Goal: Communication & Community: Answer question/provide support

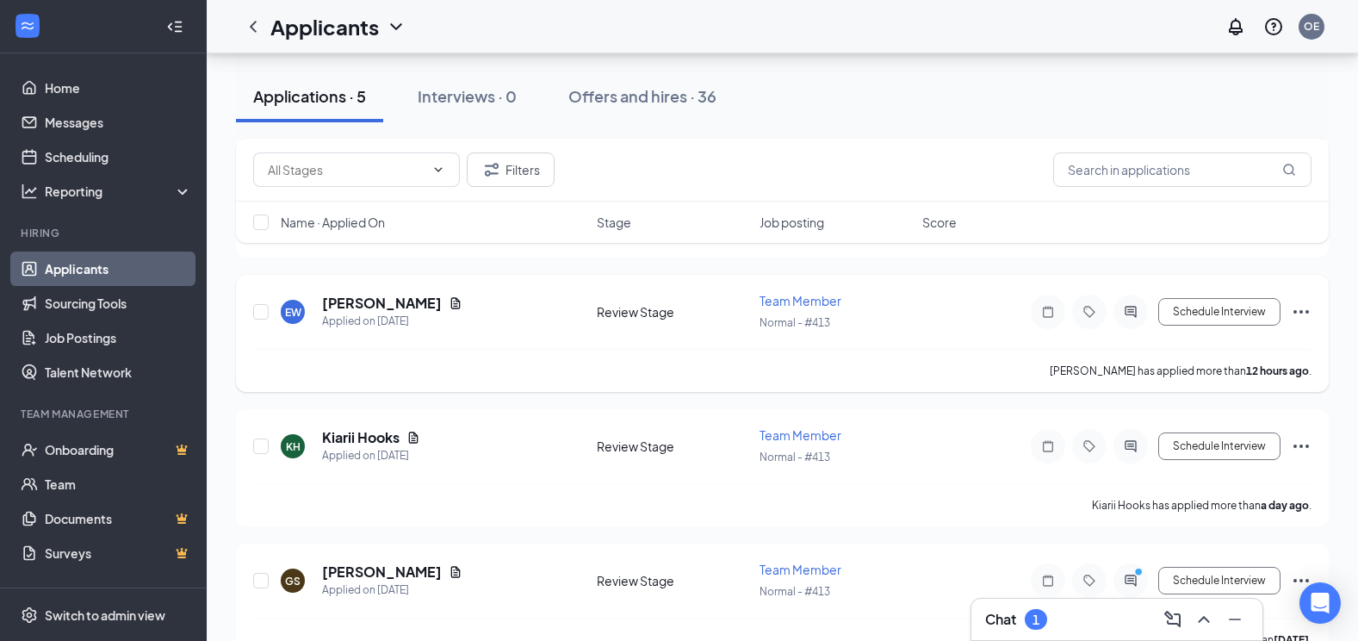
scroll to position [385, 0]
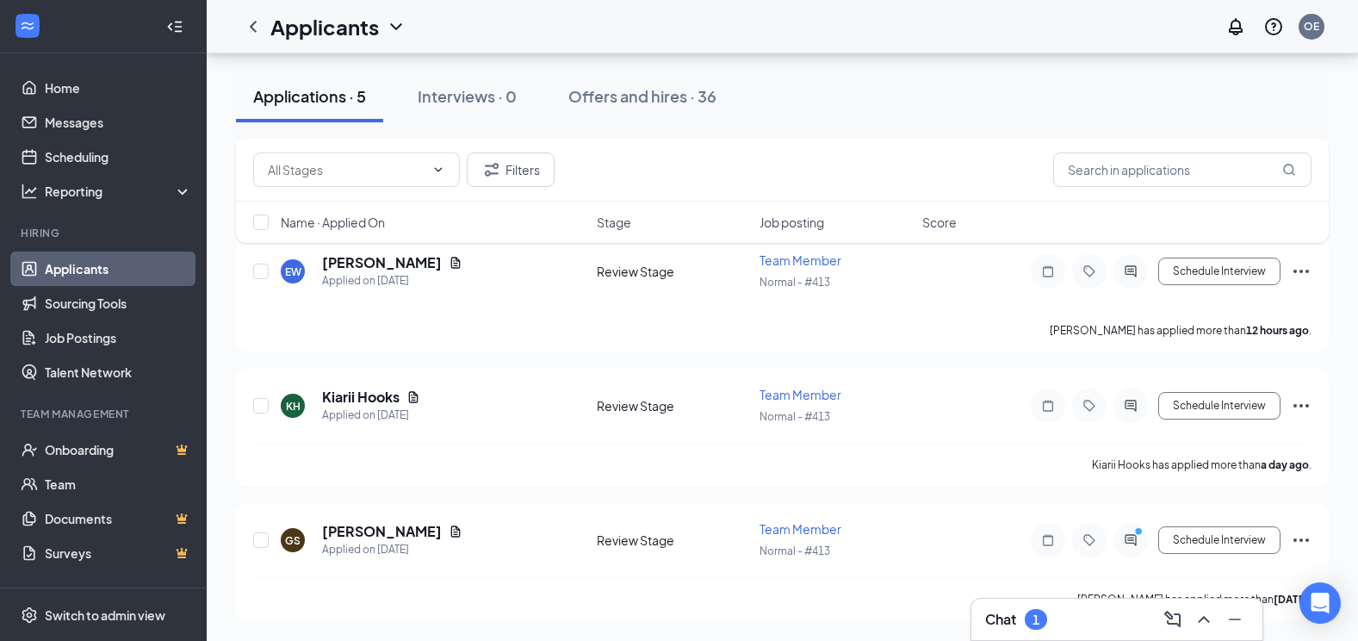
click at [1086, 619] on div "Chat 1" at bounding box center [1117, 620] width 264 height 28
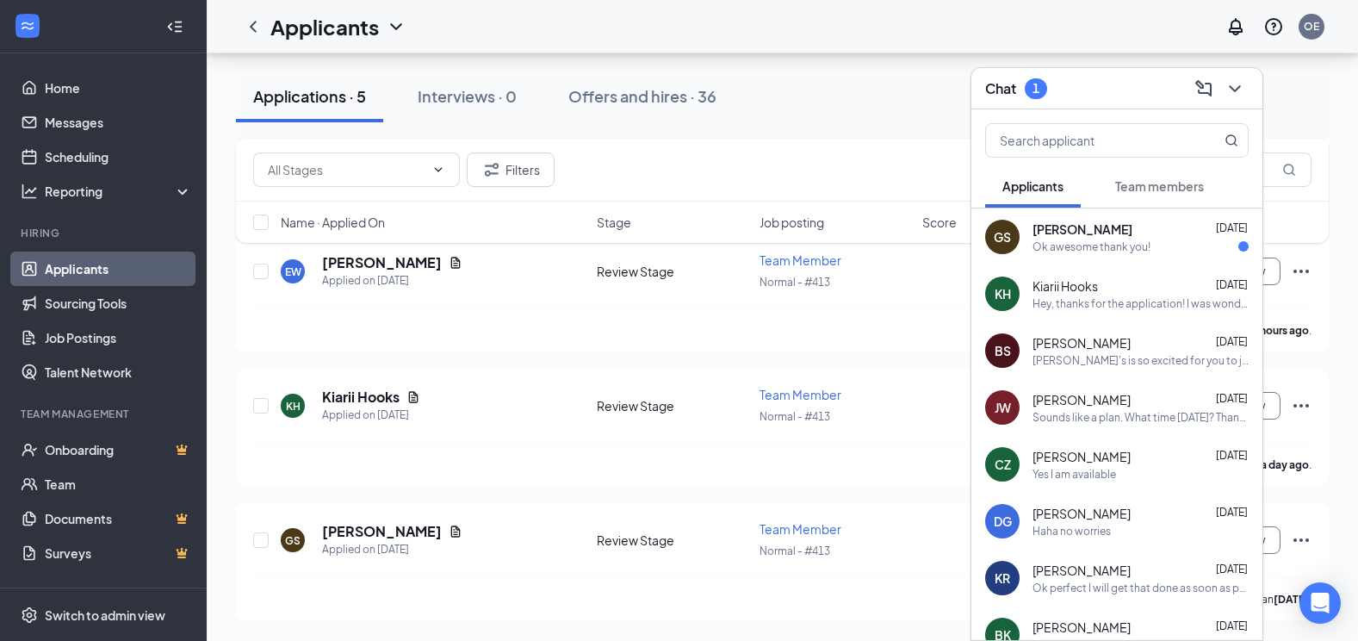
click at [1072, 252] on div "Ok awesome thank you!" at bounding box center [1092, 246] width 118 height 15
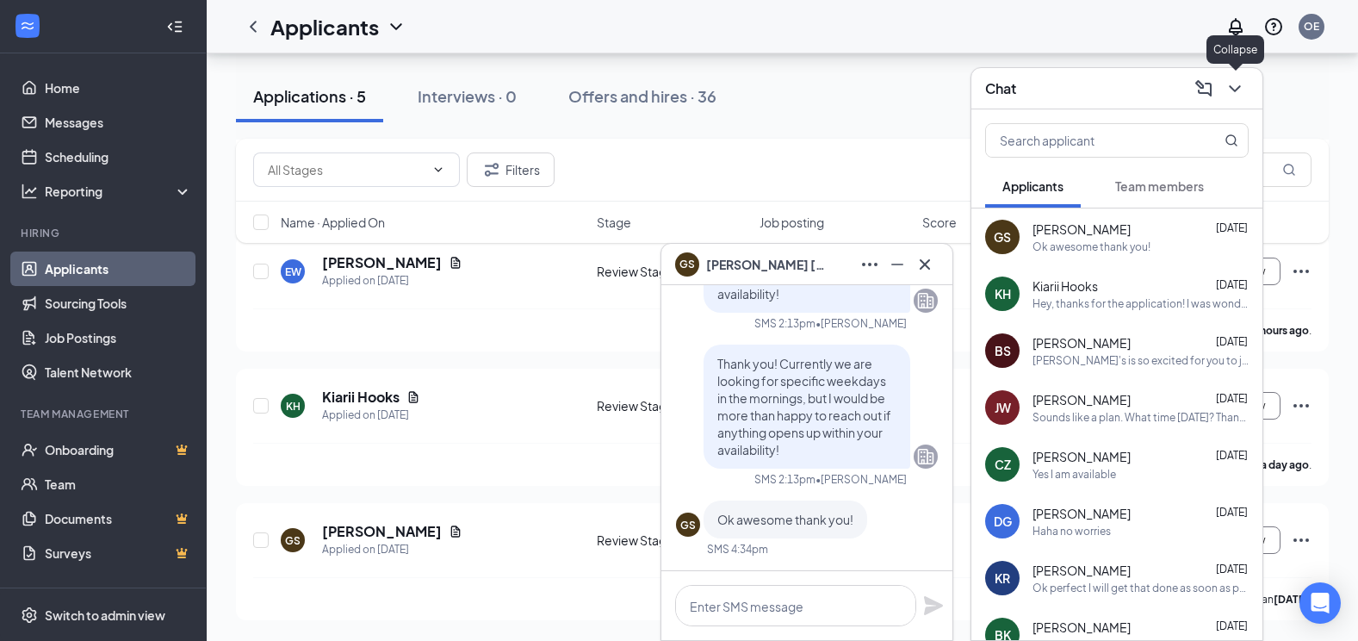
click at [1245, 88] on icon "ChevronDown" at bounding box center [1235, 88] width 21 height 21
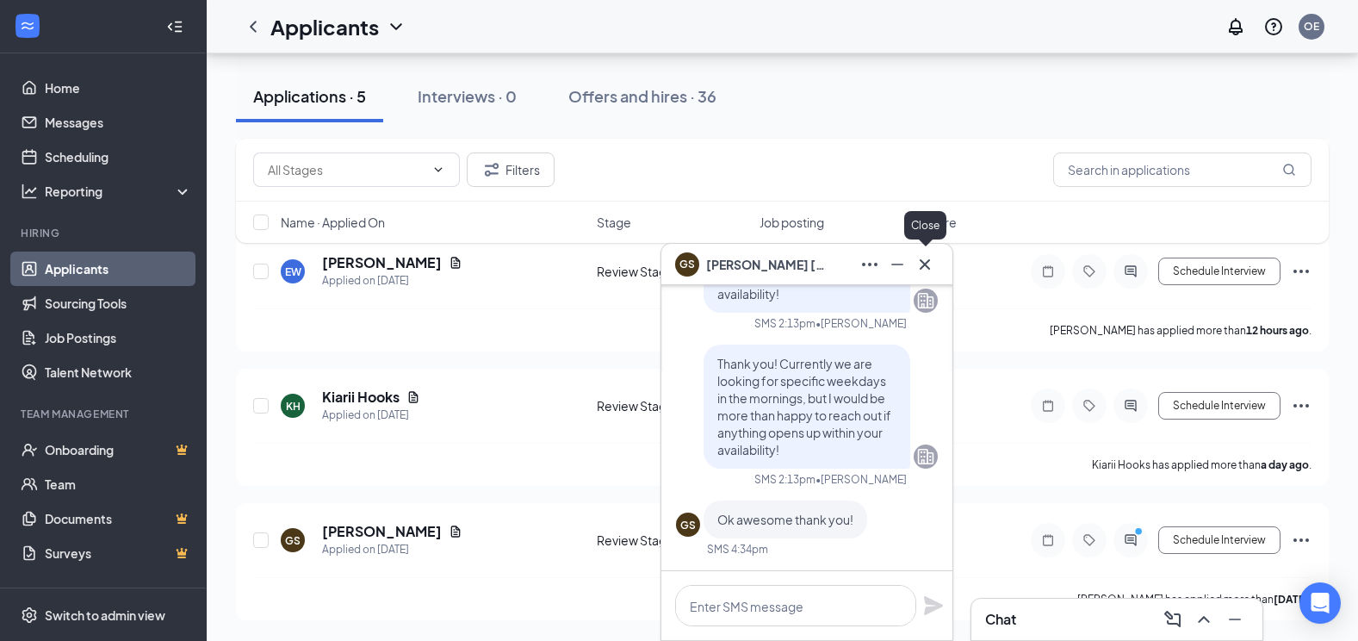
click at [926, 252] on button at bounding box center [925, 265] width 28 height 28
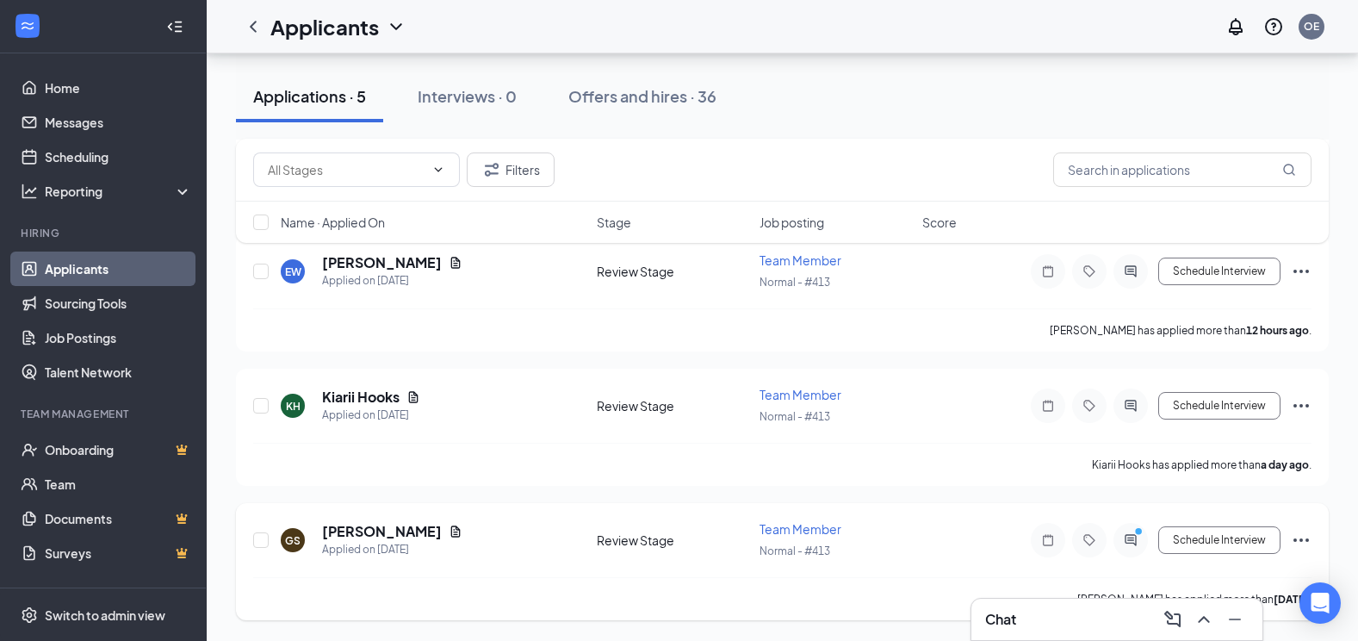
click at [1298, 531] on icon "Ellipses" at bounding box center [1301, 540] width 21 height 21
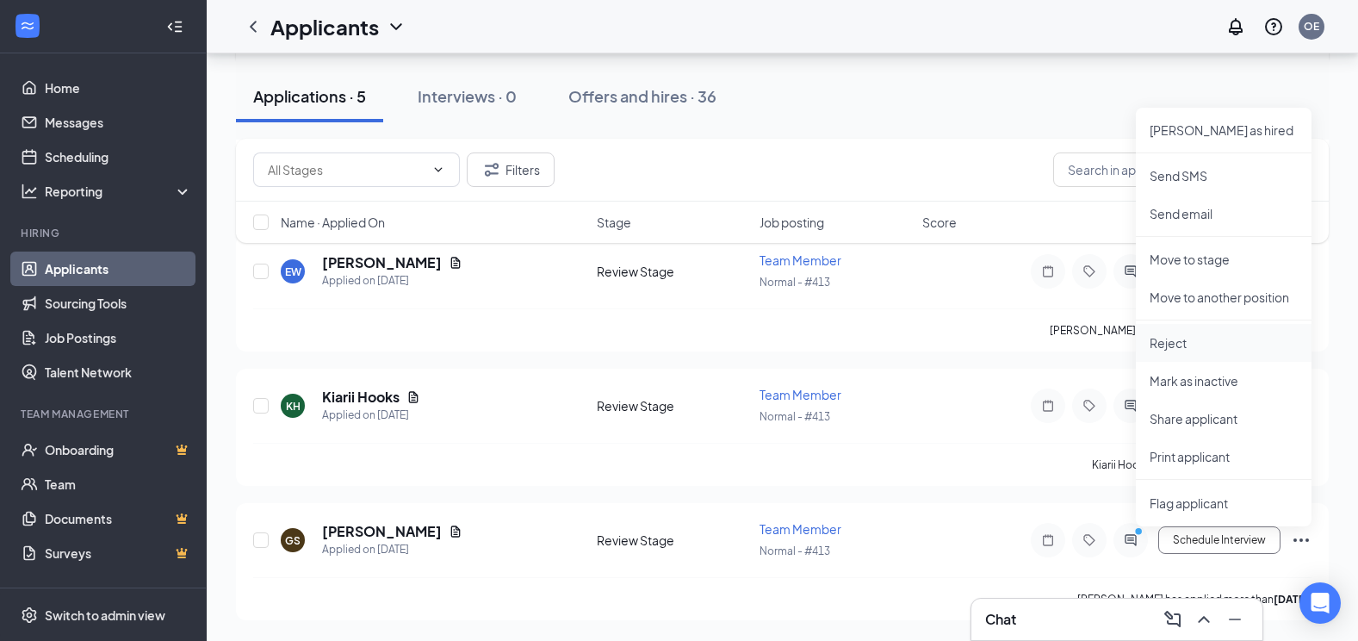
click at [1172, 345] on p "Reject" at bounding box center [1224, 342] width 148 height 17
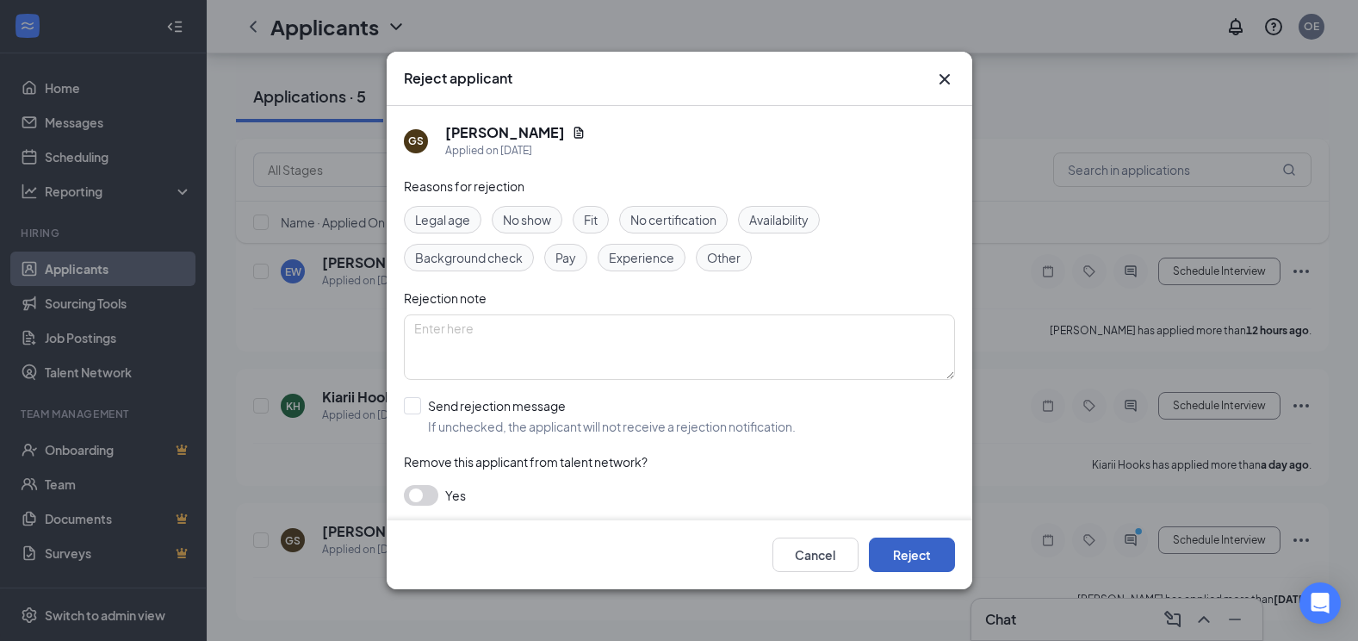
click at [933, 555] on button "Reject" at bounding box center [912, 555] width 86 height 34
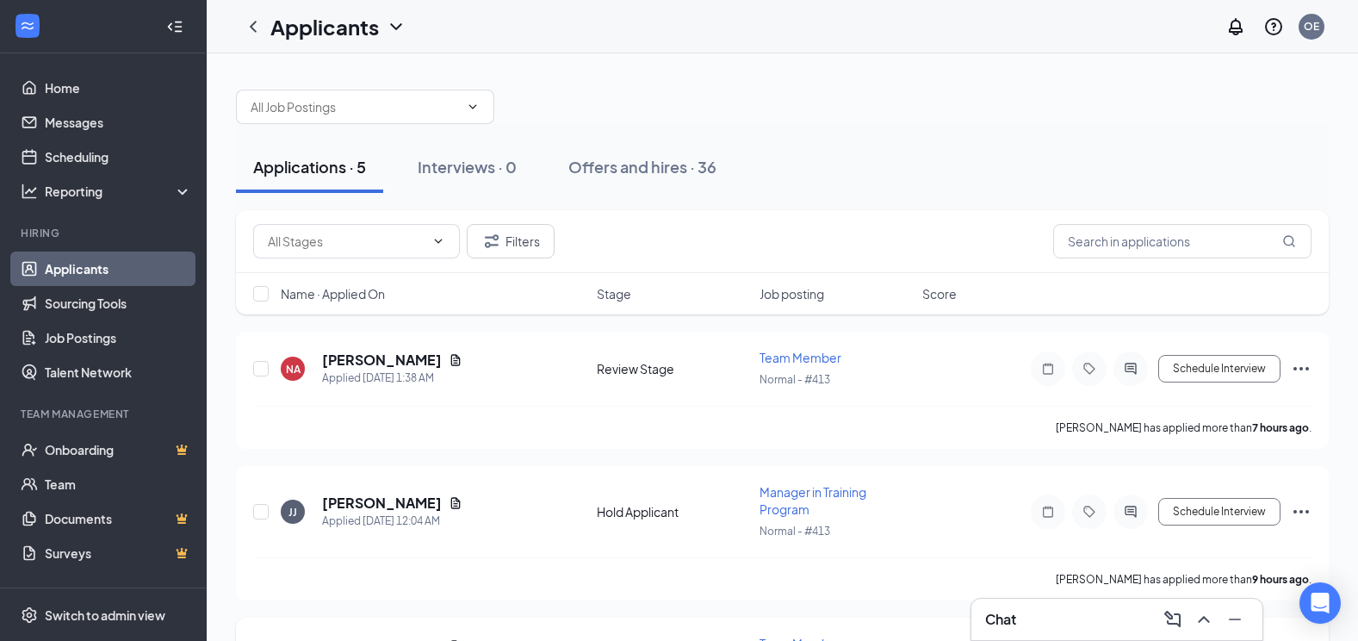
scroll to position [0, 0]
click at [451, 359] on icon "Document" at bounding box center [455, 361] width 9 height 11
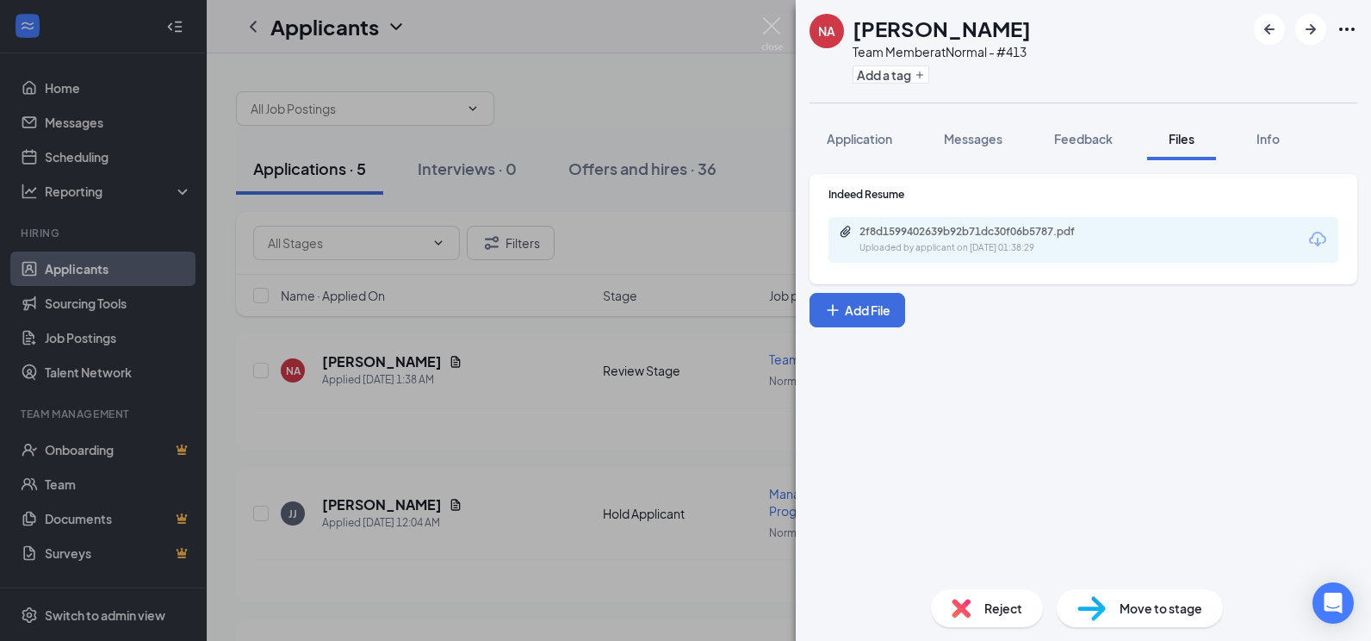
click at [899, 238] on div "2f8d1599402639b92b71dc30f06b5787.pdf" at bounding box center [980, 232] width 241 height 14
click at [776, 18] on img at bounding box center [772, 34] width 22 height 34
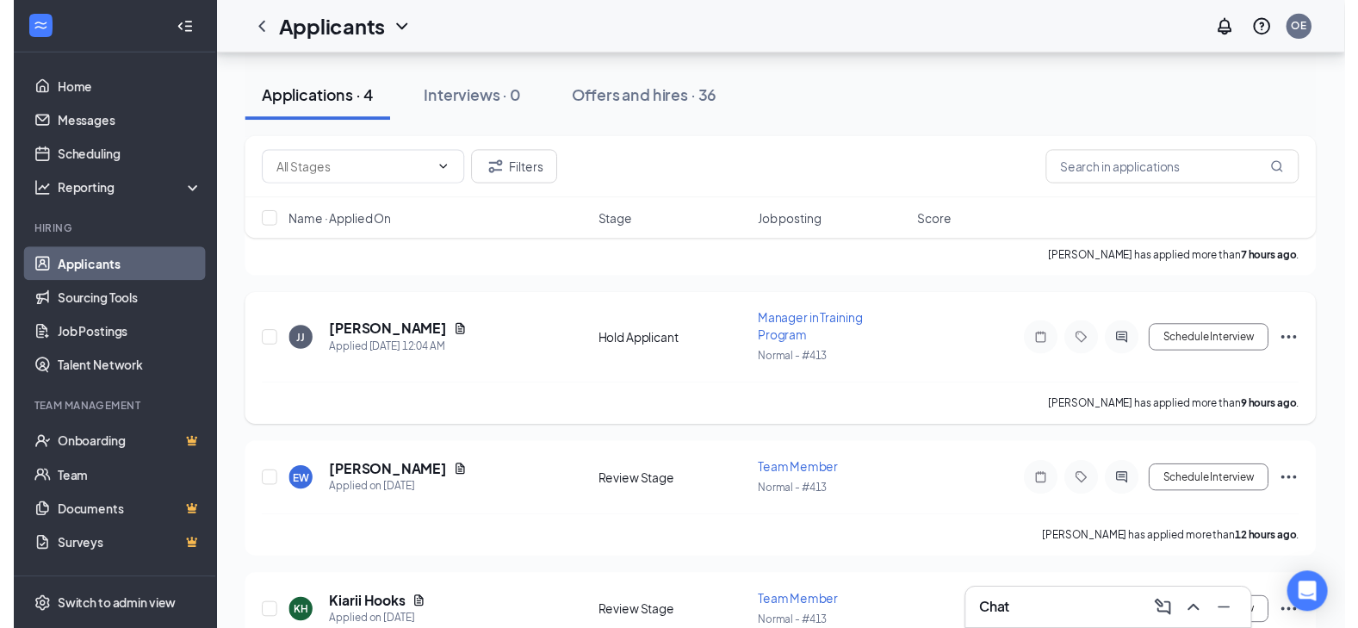
scroll to position [172, 0]
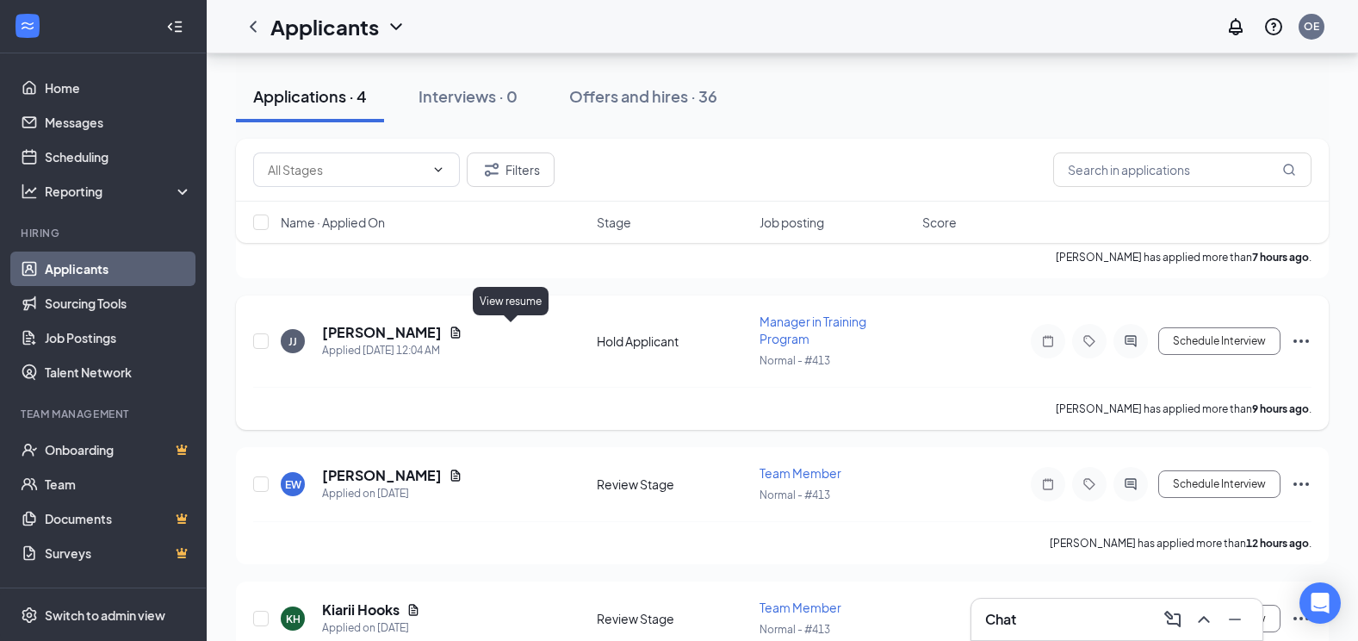
click at [463, 332] on icon "Document" at bounding box center [456, 333] width 14 height 14
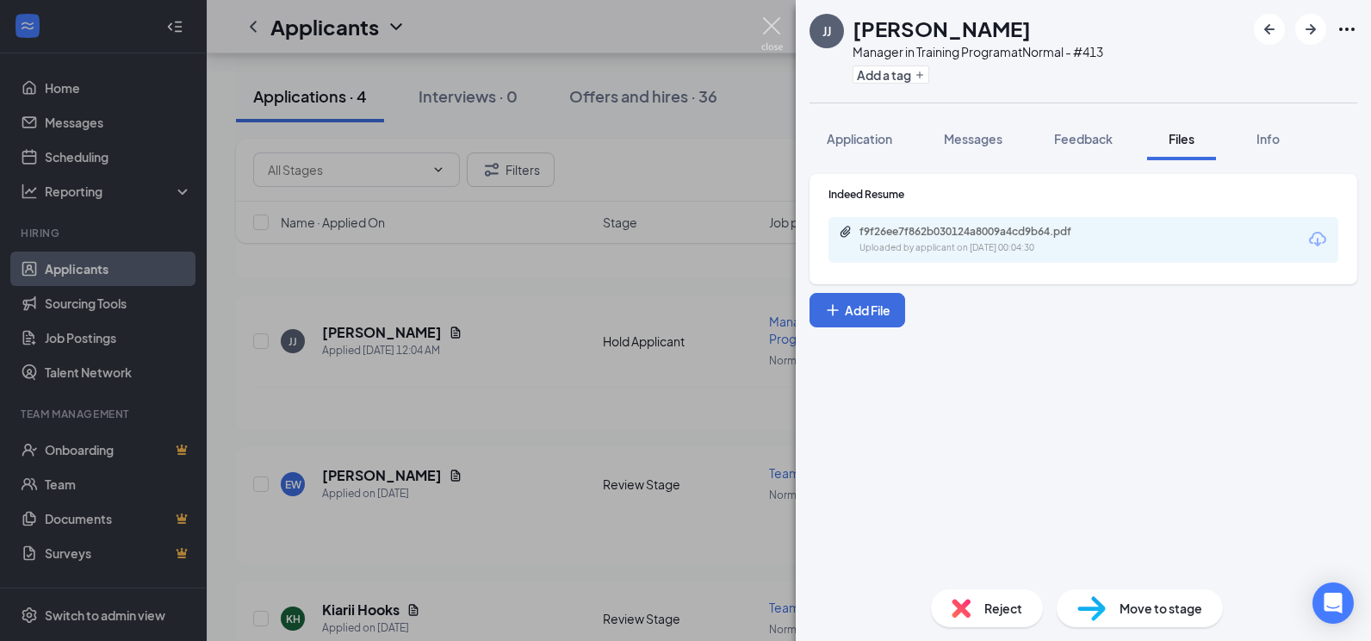
click at [780, 33] on img at bounding box center [772, 34] width 22 height 34
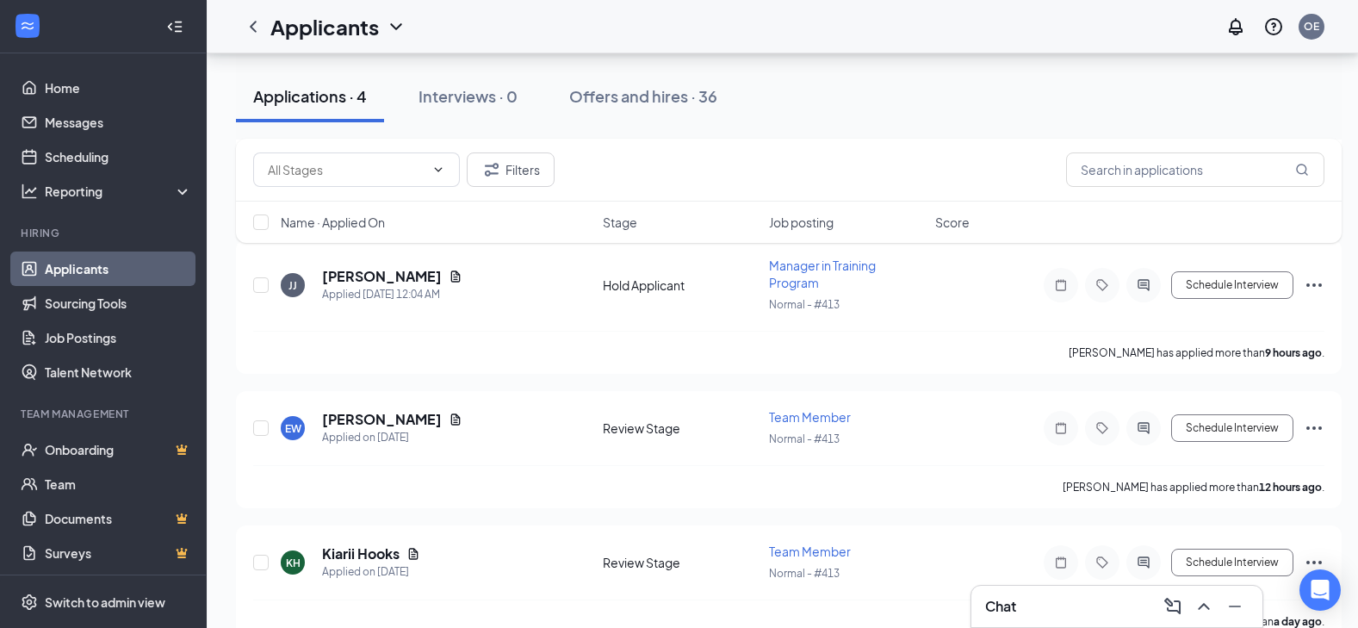
scroll to position [264, 0]
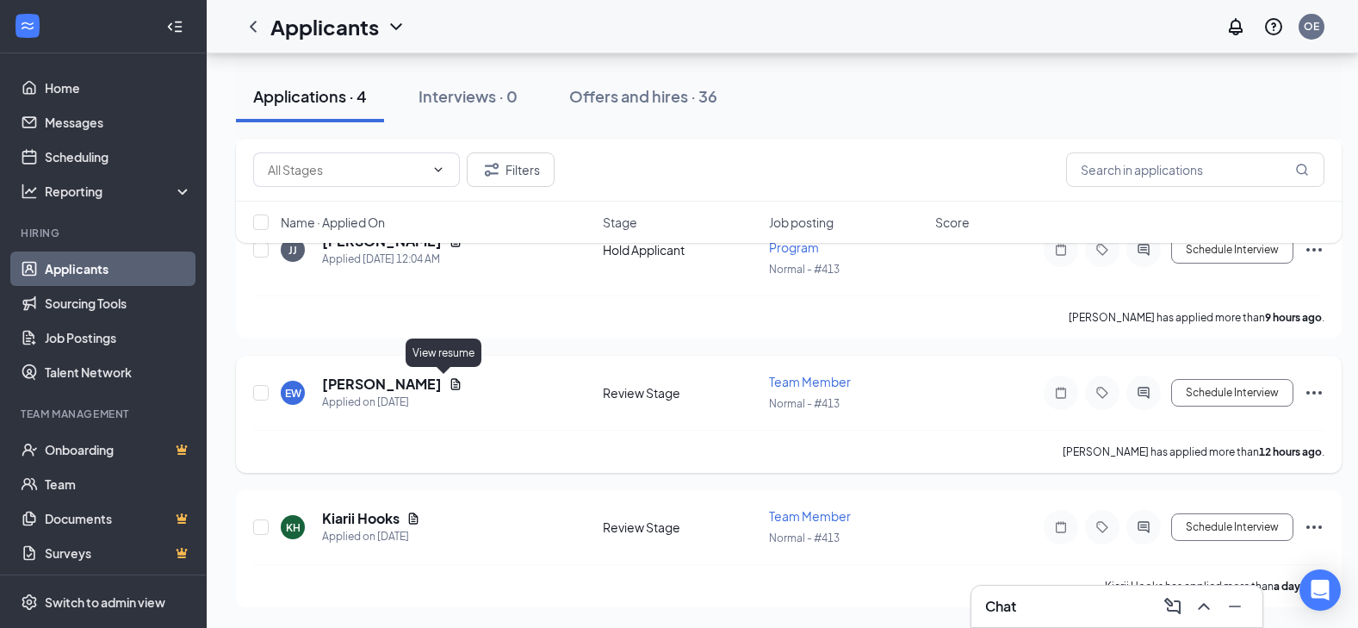
click at [449, 382] on icon "Document" at bounding box center [456, 384] width 14 height 14
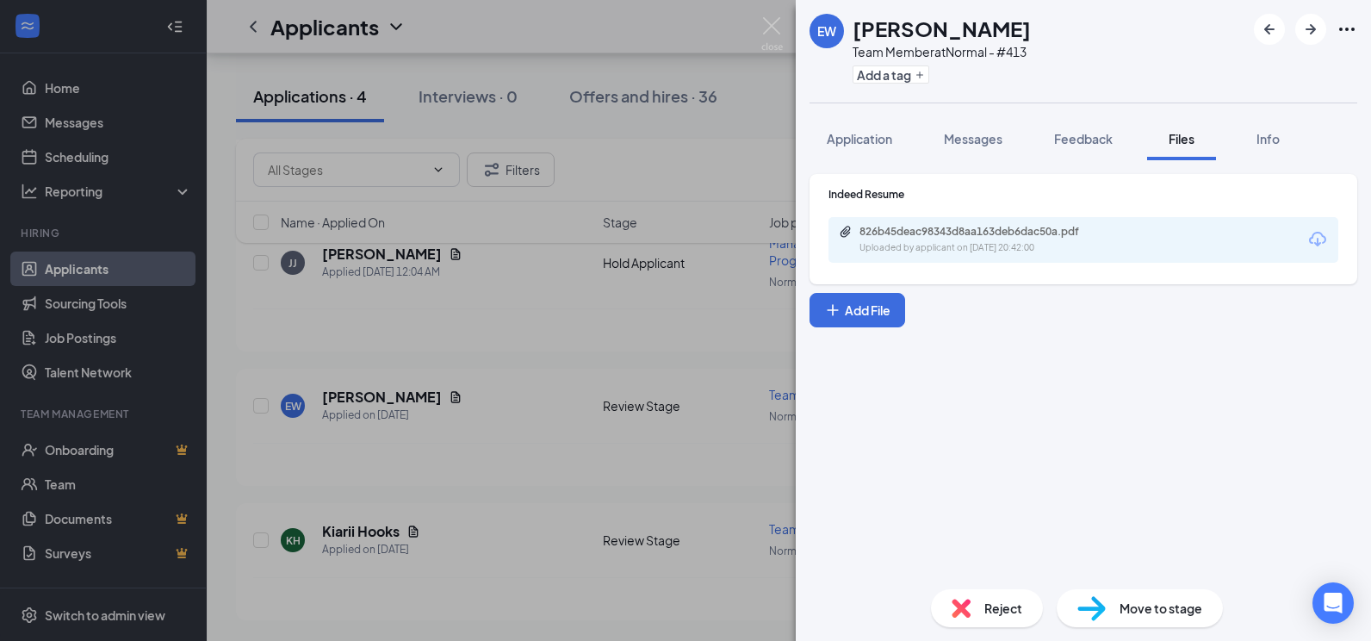
click at [915, 232] on div "826b45deac98343d8aa163deb6dac50a.pdf" at bounding box center [980, 232] width 241 height 14
click at [772, 27] on img at bounding box center [772, 34] width 22 height 34
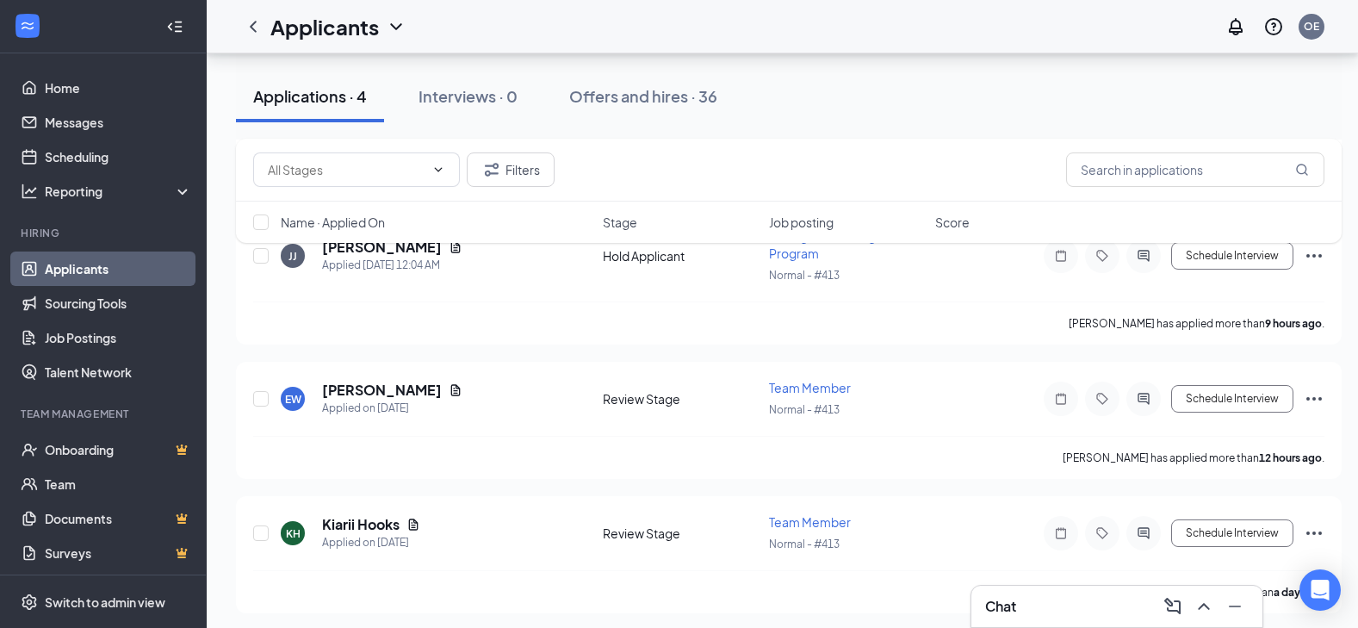
scroll to position [264, 0]
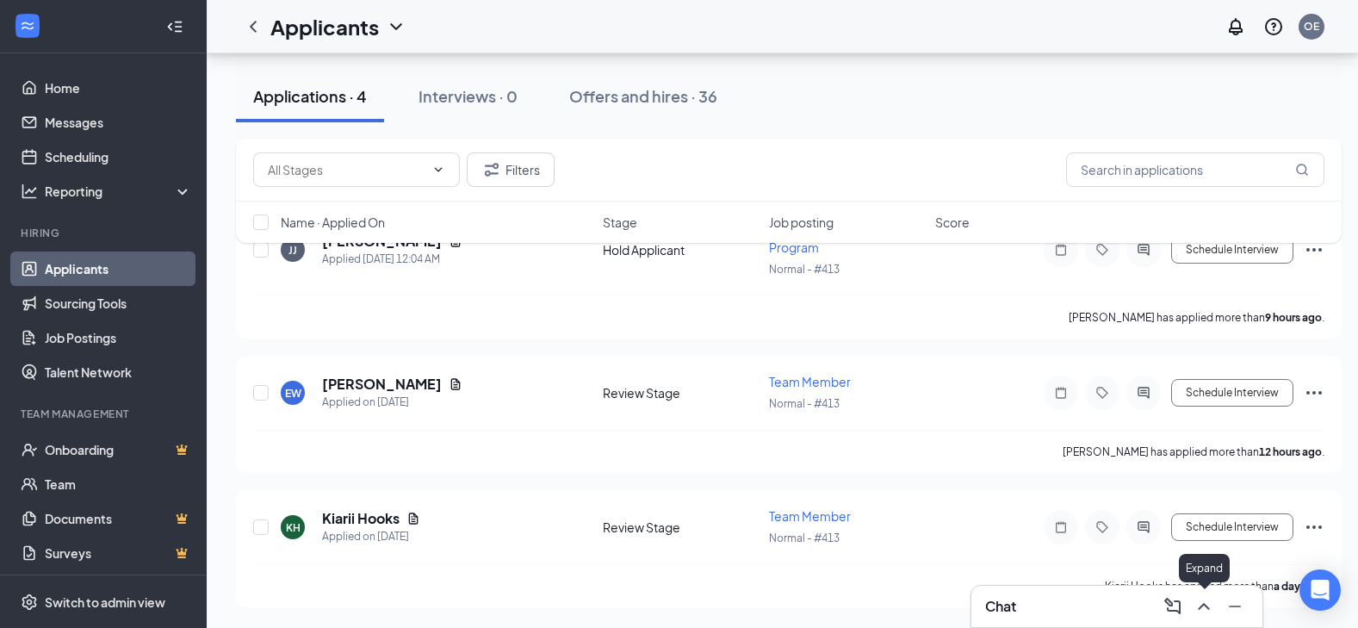
click at [1201, 606] on icon "ChevronUp" at bounding box center [1203, 606] width 11 height 7
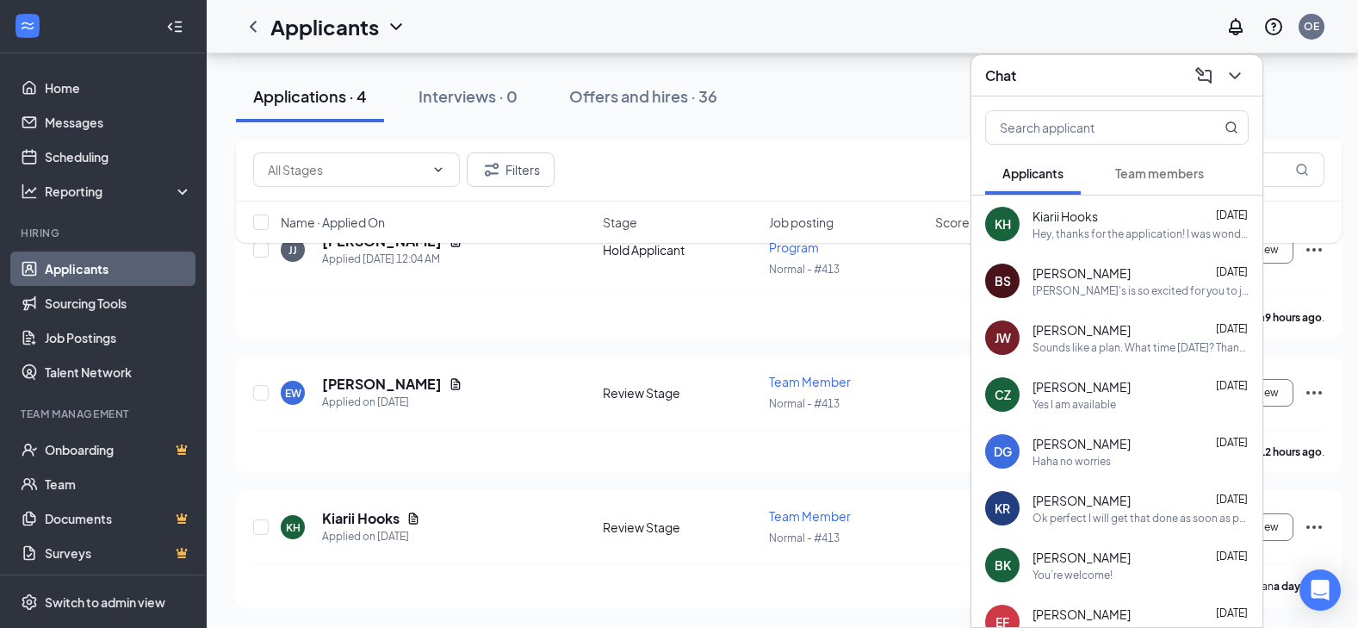
click at [1092, 239] on div "Hey, thanks for the application! I was wondering what your availability is for …" at bounding box center [1141, 234] width 216 height 15
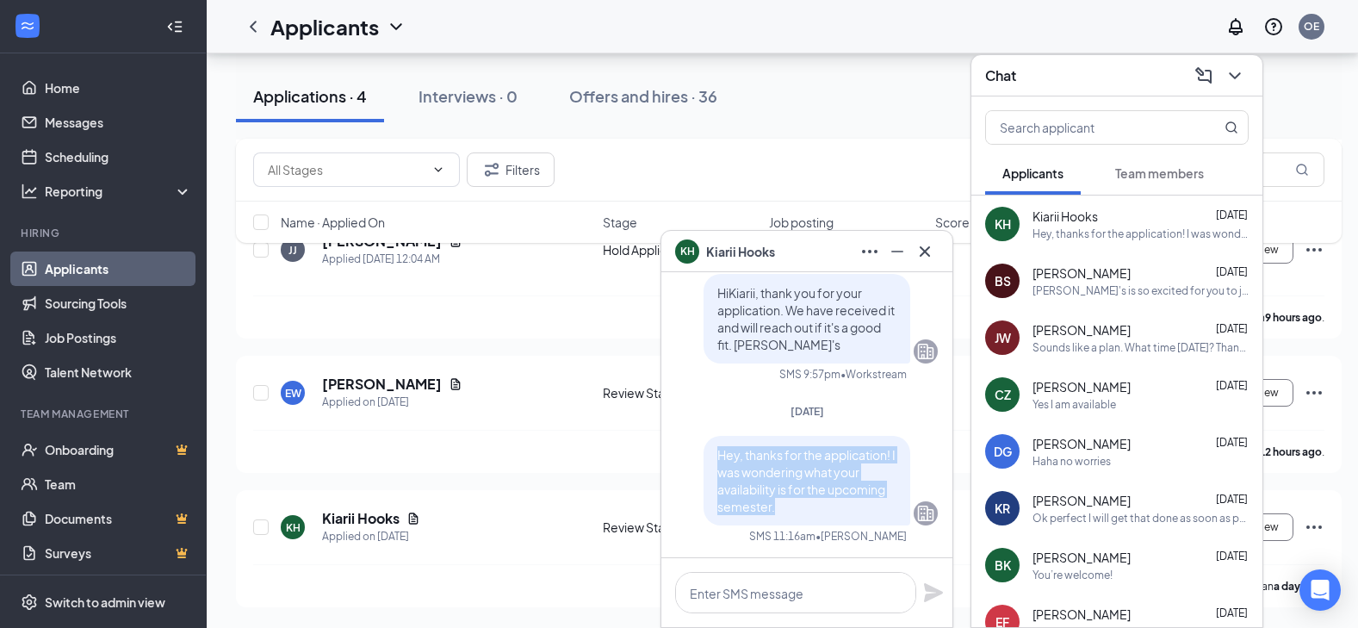
drag, startPoint x: 702, startPoint y: 457, endPoint x: 761, endPoint y: 512, distance: 80.4
click at [761, 512] on div "Hey, thanks for the application! I was wondering what your availability is for …" at bounding box center [807, 481] width 207 height 90
copy span "Hey, thanks for the application! I was wondering what your availability is for …"
click at [924, 244] on icon "Cross" at bounding box center [925, 251] width 21 height 21
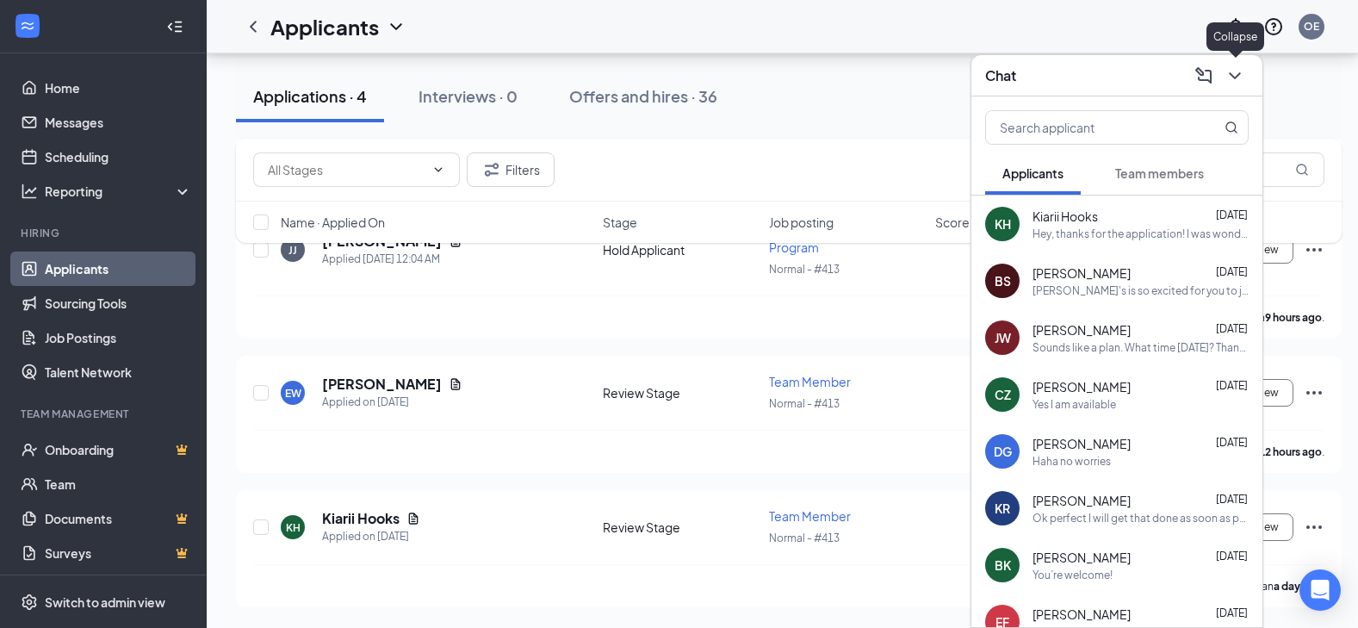
click at [1238, 78] on icon "ChevronDown" at bounding box center [1235, 75] width 21 height 21
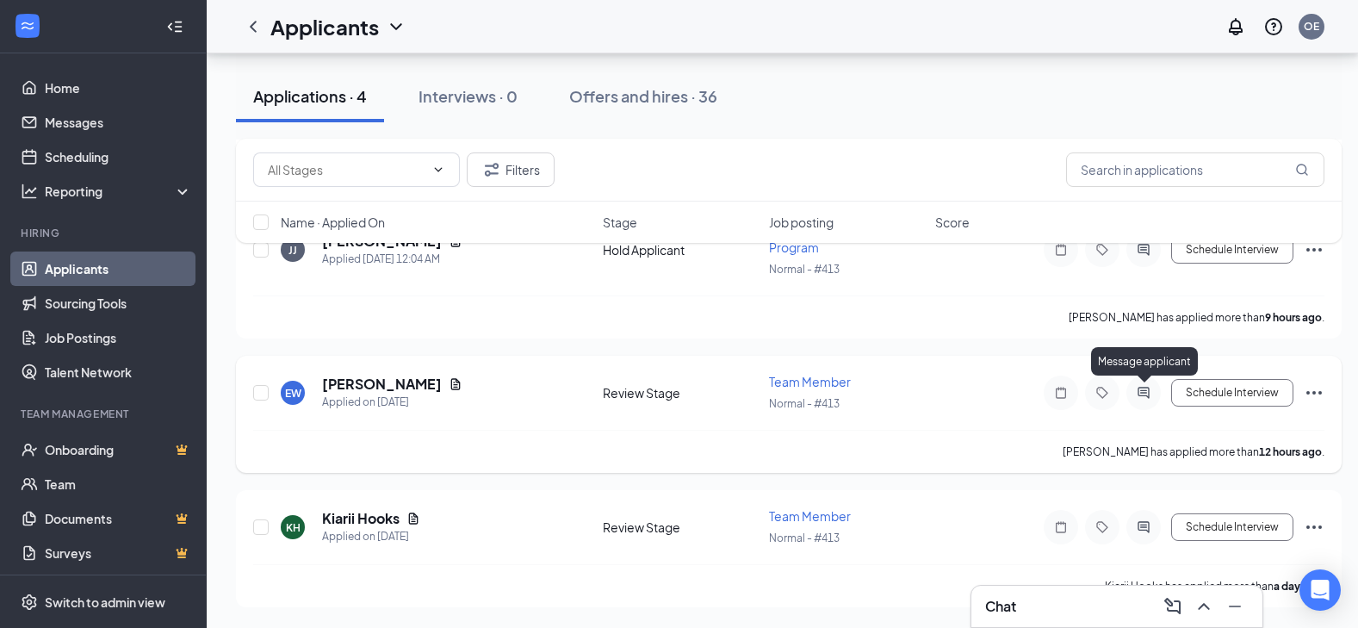
click at [1148, 395] on icon "ActiveChat" at bounding box center [1144, 393] width 21 height 14
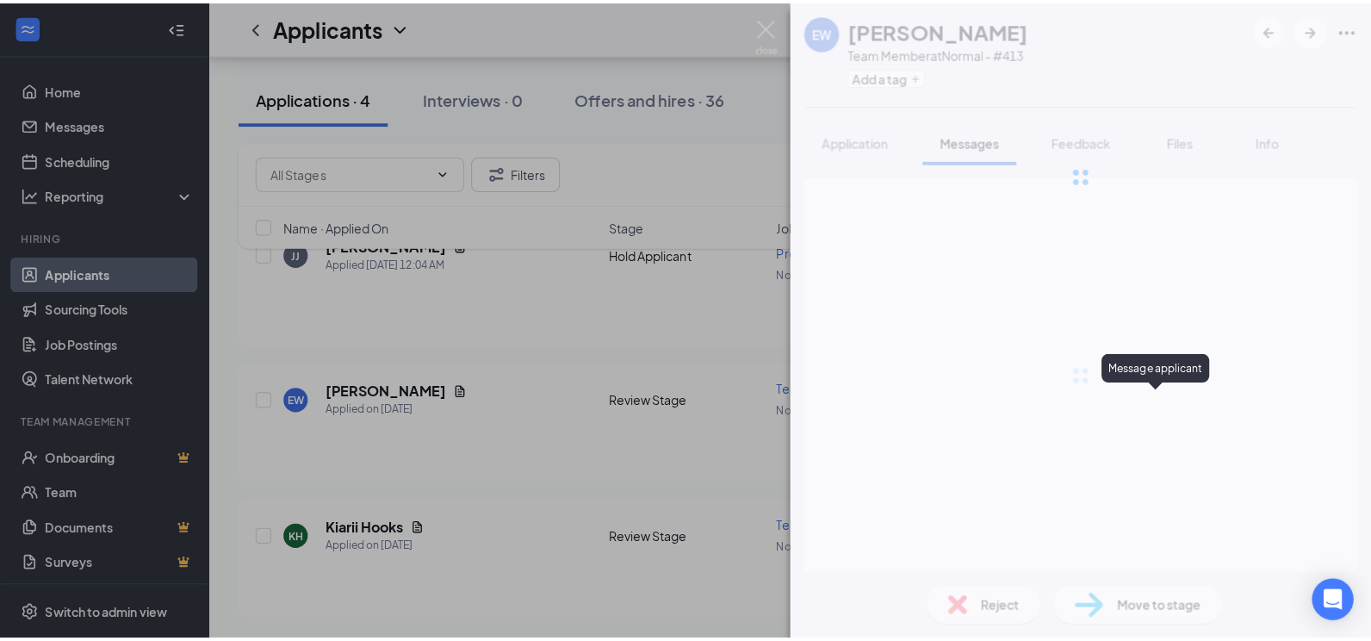
scroll to position [251, 0]
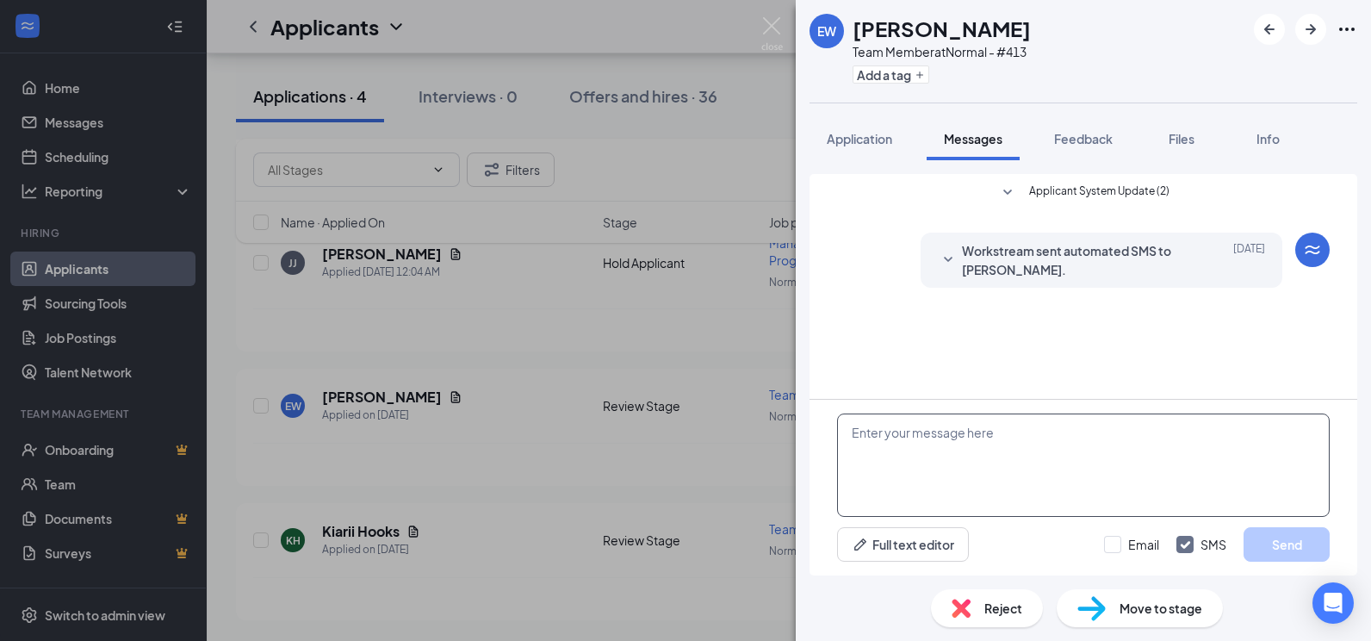
click at [1028, 477] on textarea at bounding box center [1083, 464] width 493 height 103
paste textarea "Hey, thanks for the application! I was wondering what your availability is for …"
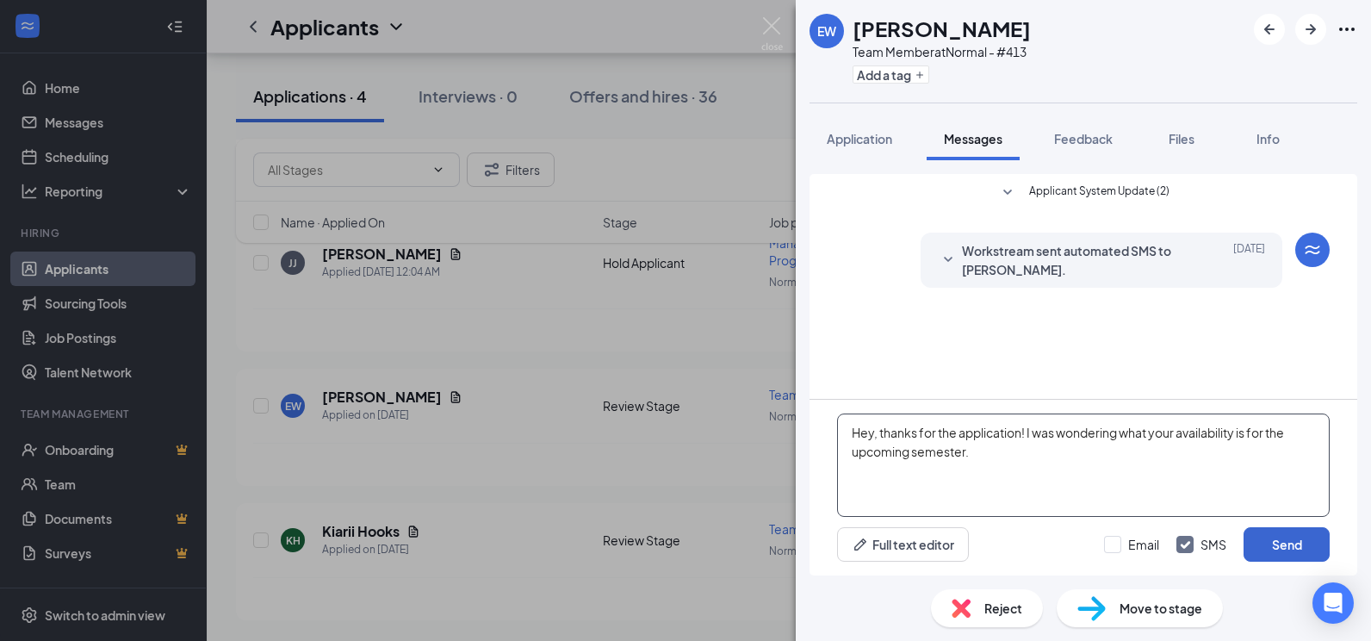
type textarea "Hey, thanks for the application! I was wondering what your availability is for …"
click at [1269, 539] on button "Send" at bounding box center [1287, 544] width 86 height 34
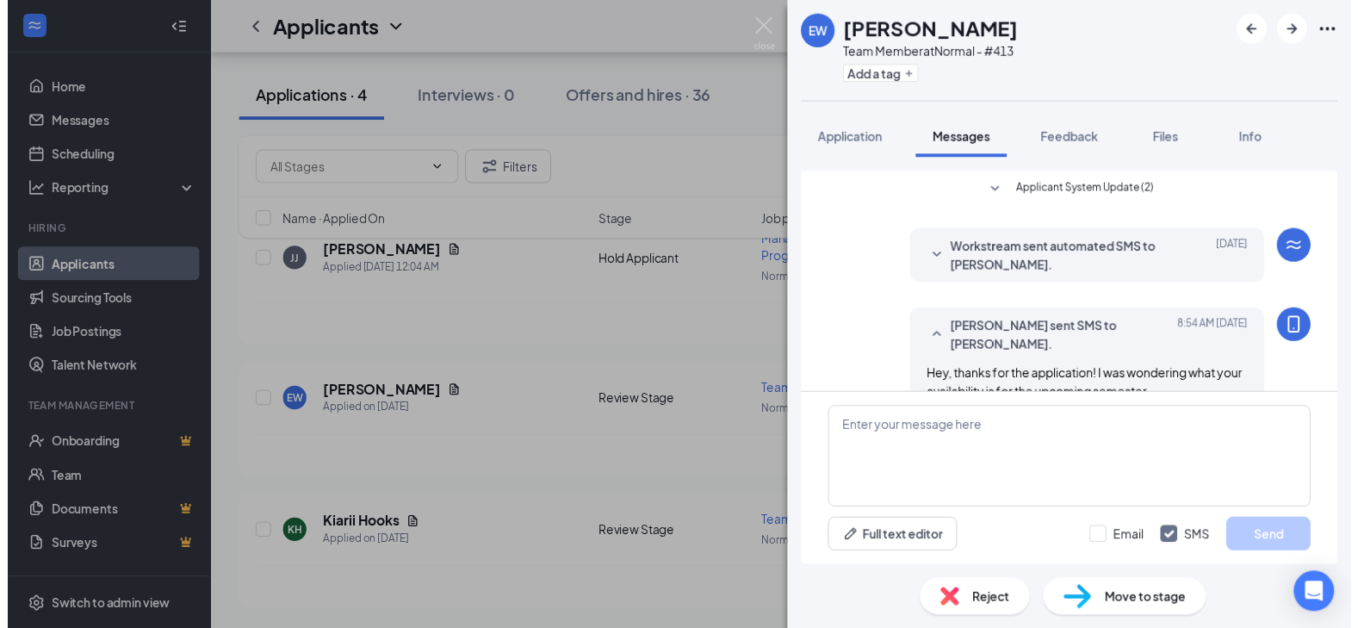
scroll to position [35, 0]
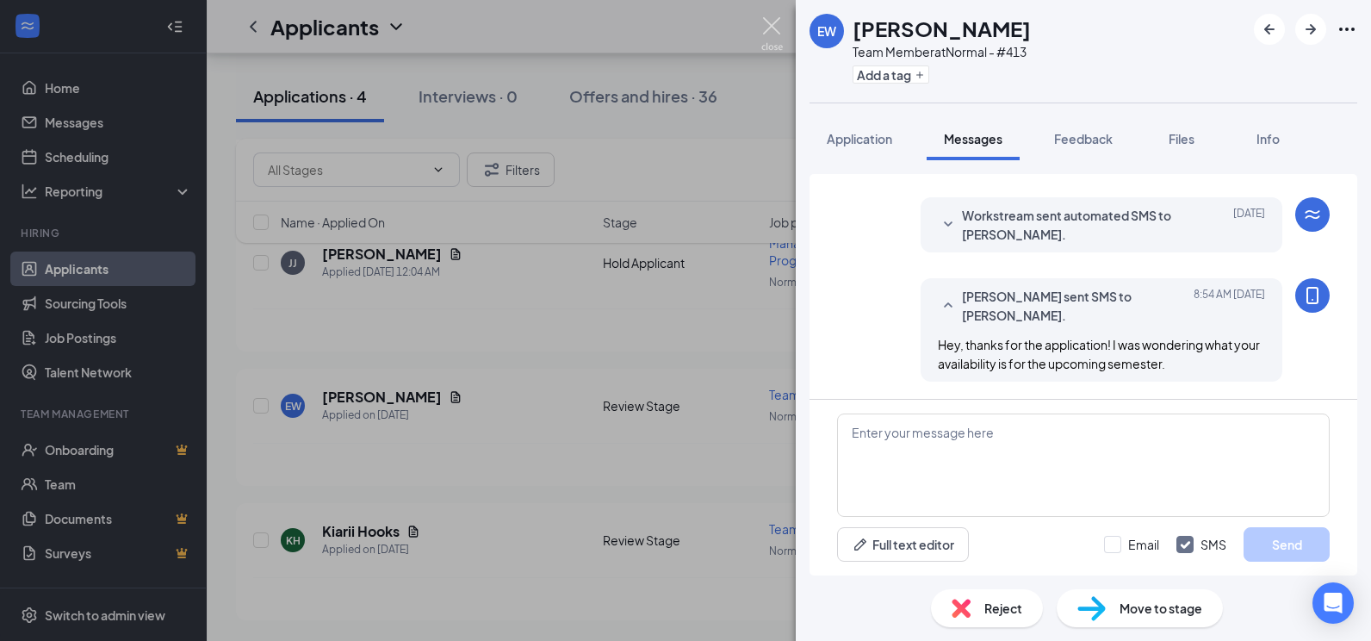
click at [778, 36] on img at bounding box center [772, 34] width 22 height 34
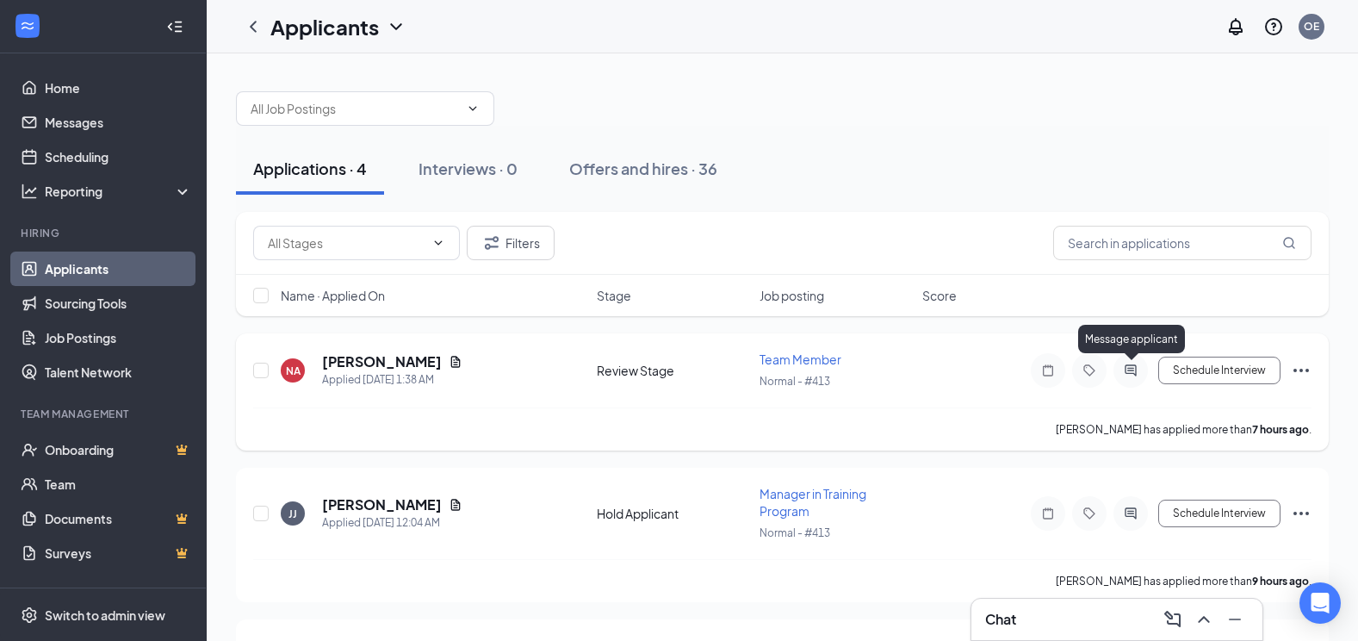
click at [1136, 375] on icon "ActiveChat" at bounding box center [1130, 369] width 11 height 11
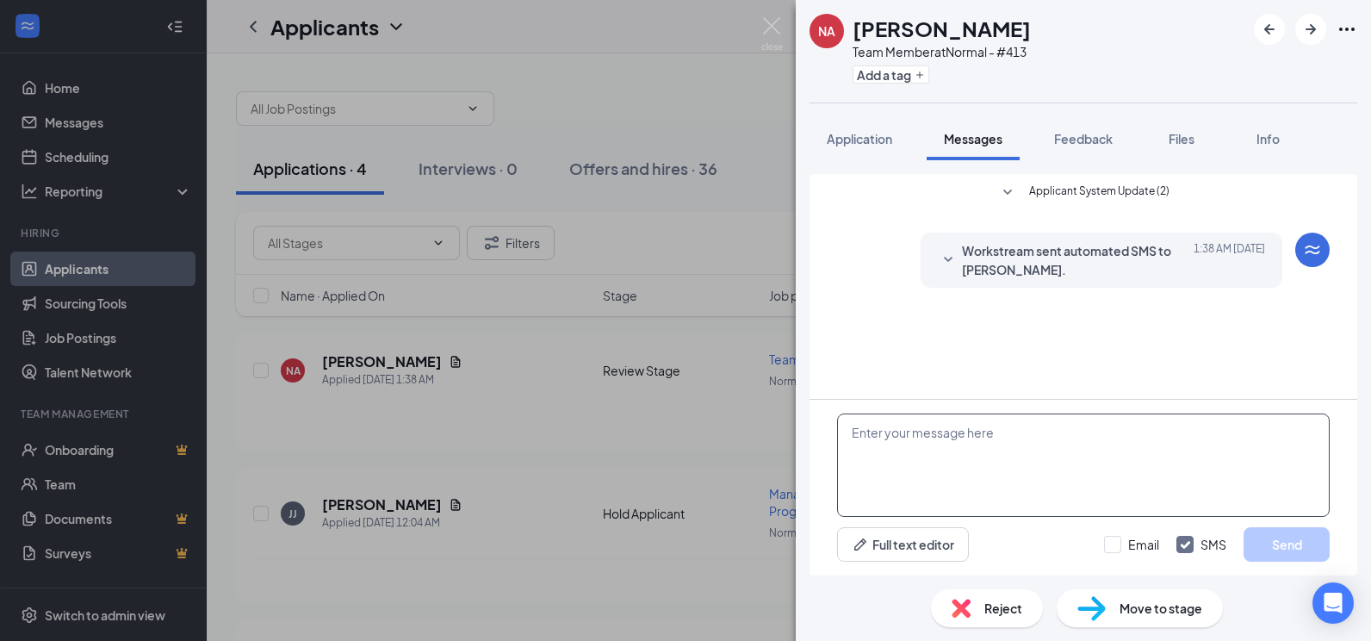
click at [1033, 474] on textarea at bounding box center [1083, 464] width 493 height 103
paste textarea "Hey, thanks for the application! I was wondering what your availability is for …"
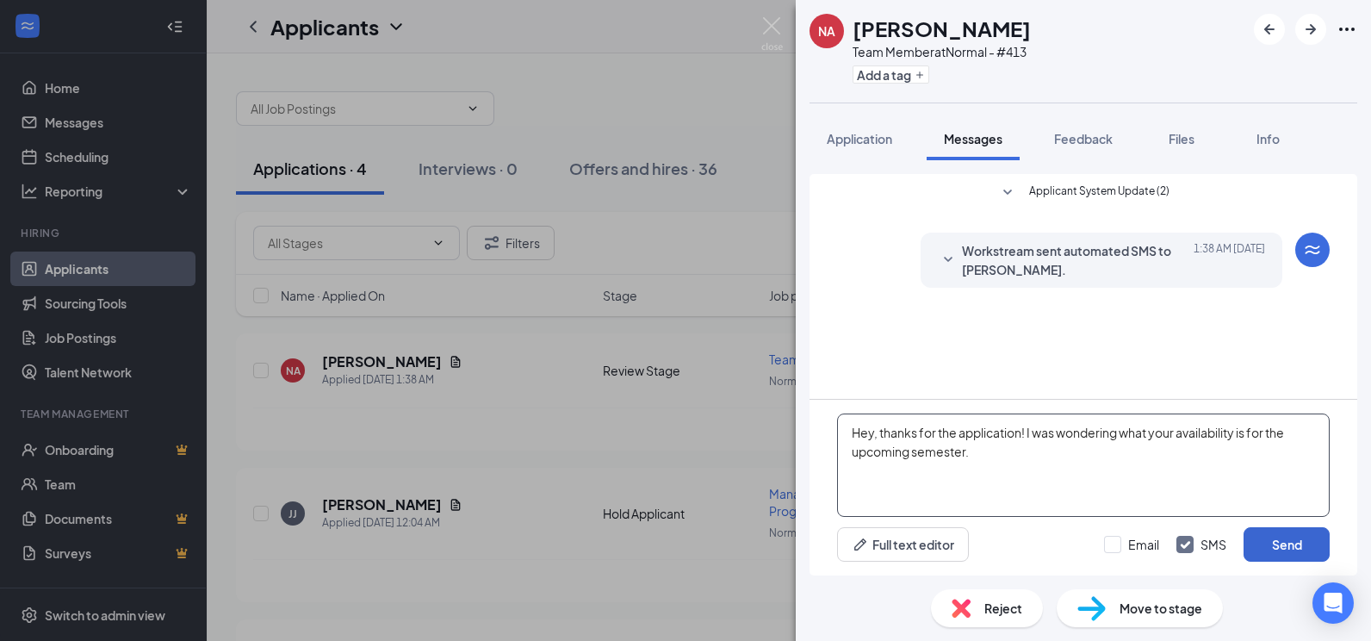
type textarea "Hey, thanks for the application! I was wondering what your availability is for …"
click at [1276, 548] on button "Send" at bounding box center [1287, 544] width 86 height 34
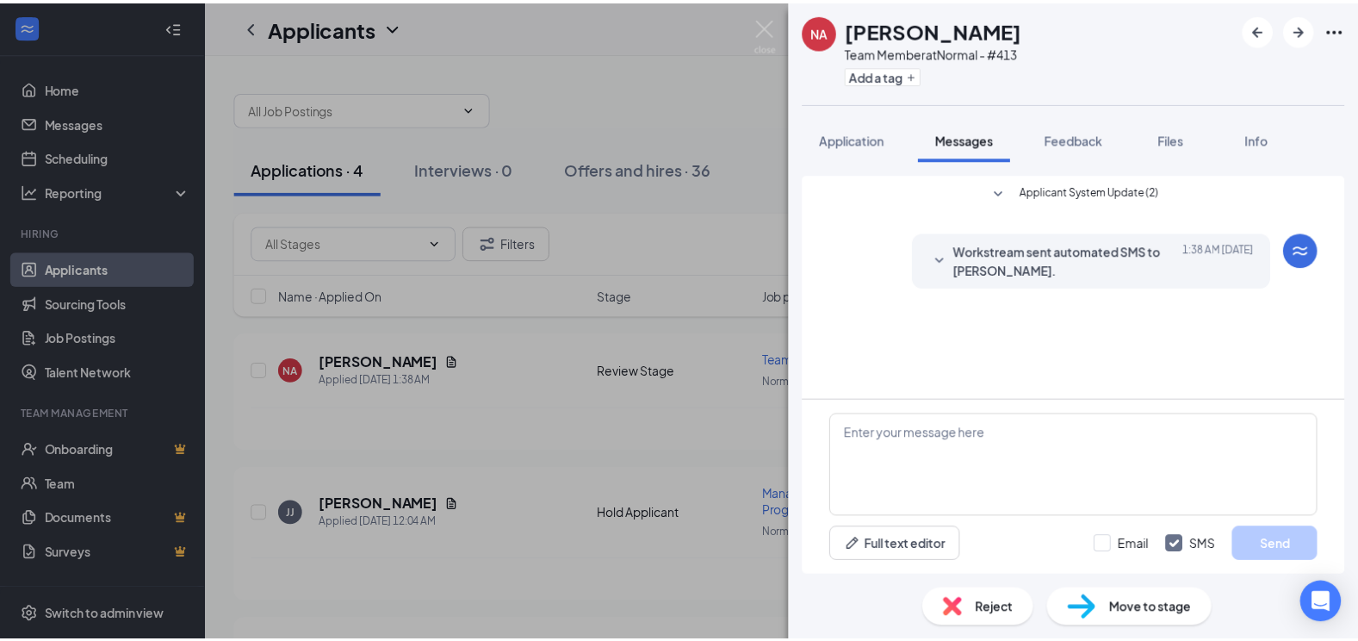
scroll to position [35, 0]
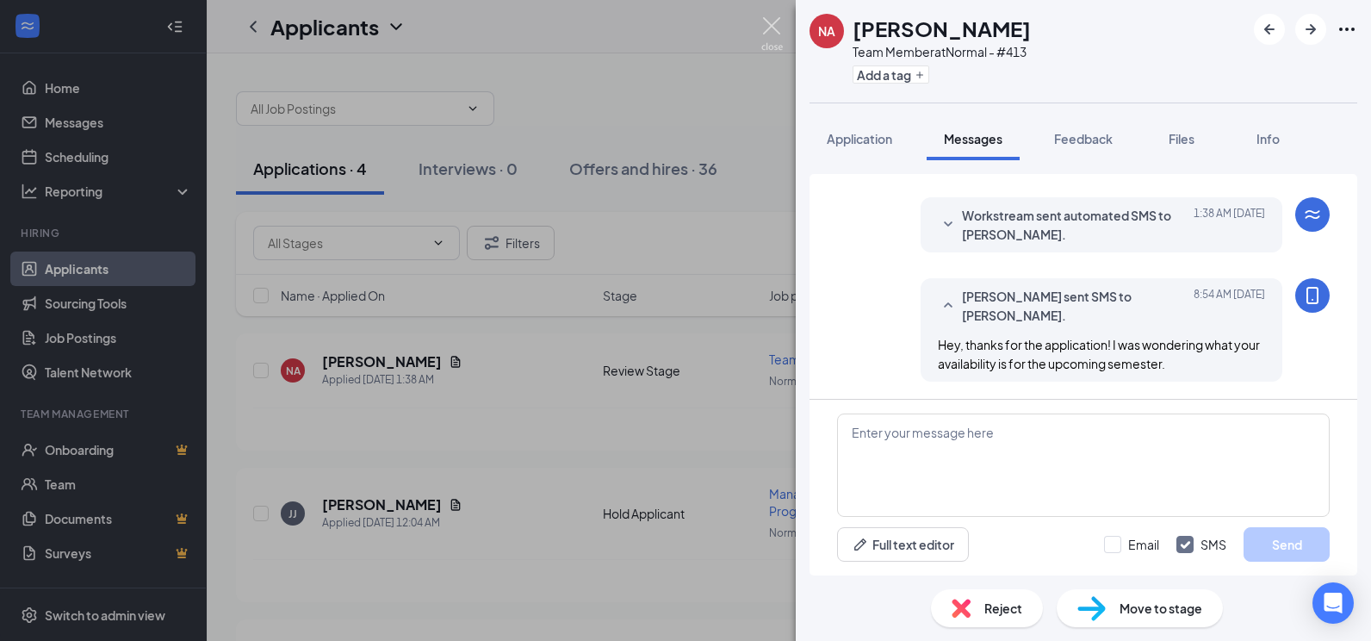
click at [774, 31] on img at bounding box center [772, 34] width 22 height 34
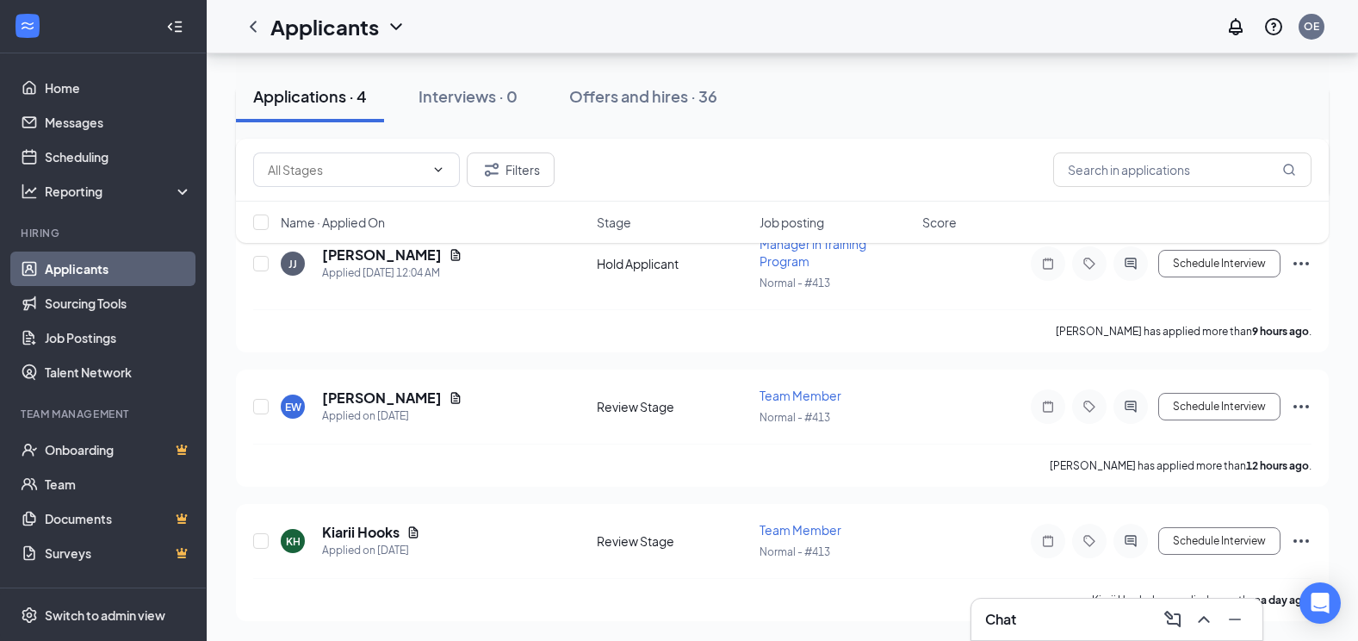
scroll to position [251, 0]
click at [969, 328] on div "Janenita Janeamnuayphon has applied more than 9 hours ago ." at bounding box center [782, 329] width 1059 height 43
click at [1072, 103] on div "Applications · 4 Interviews · 0 Offers and hires · 36" at bounding box center [782, 97] width 1093 height 52
click at [514, 256] on div "Filters Name · Applied On Stage Job posting Score" at bounding box center [782, 199] width 1093 height 121
click at [506, 256] on div "Filters Name · Applied On Stage Job posting Score" at bounding box center [782, 199] width 1093 height 121
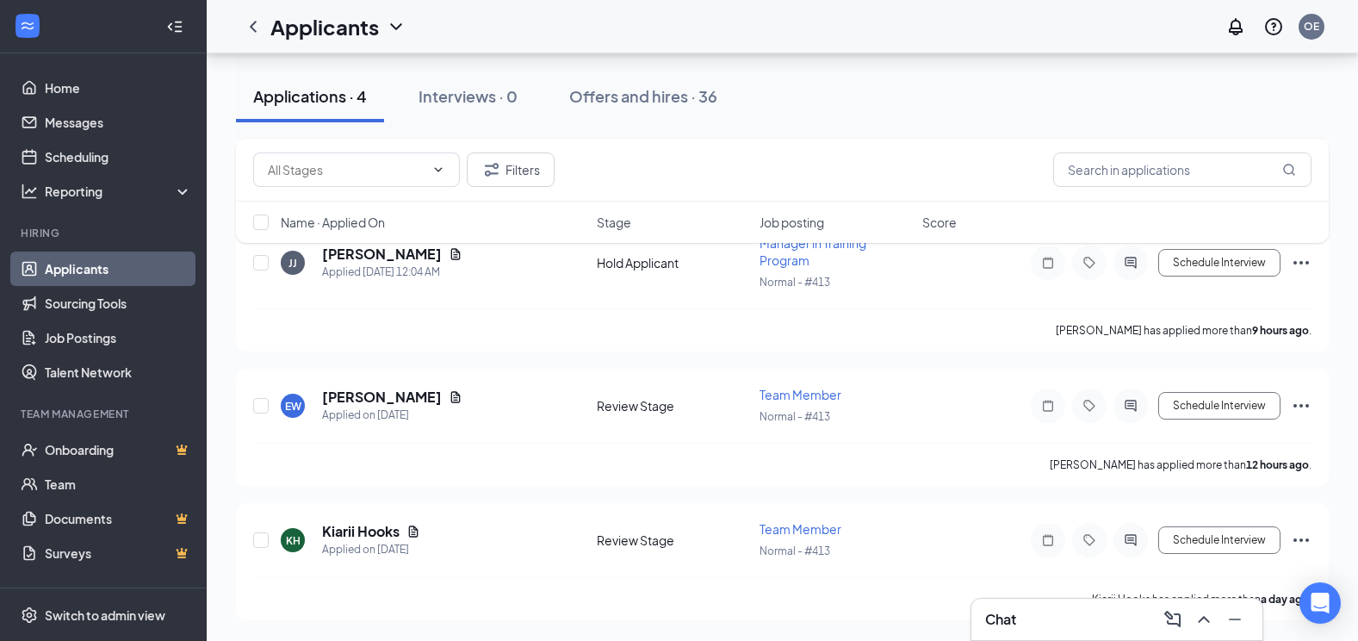
click at [512, 256] on div "Filters Name · Applied On Stage Job posting Score" at bounding box center [782, 199] width 1093 height 121
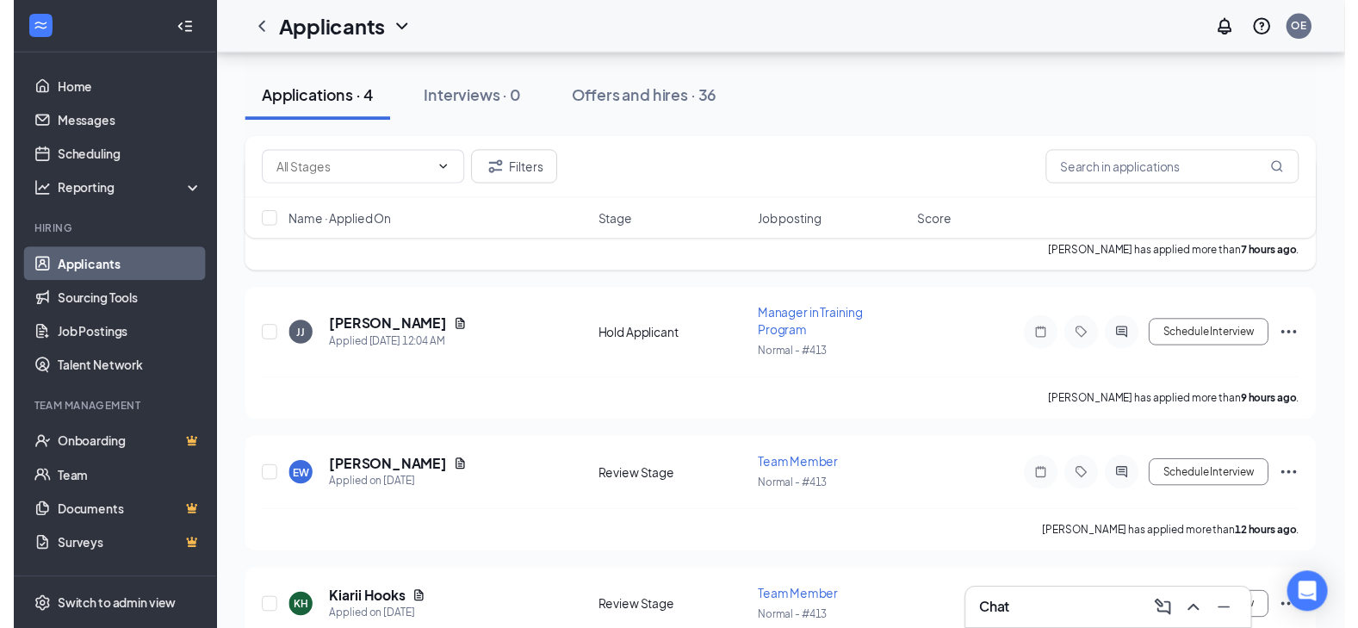
scroll to position [78, 0]
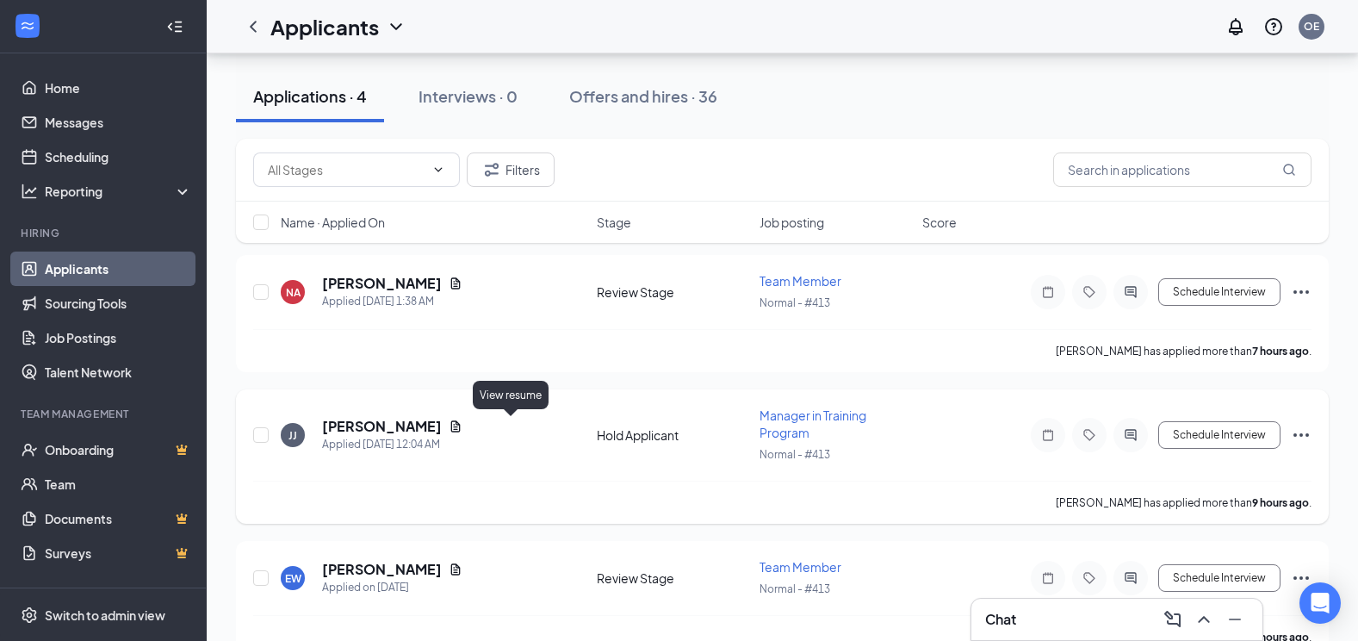
click at [461, 430] on icon "Document" at bounding box center [455, 425] width 9 height 11
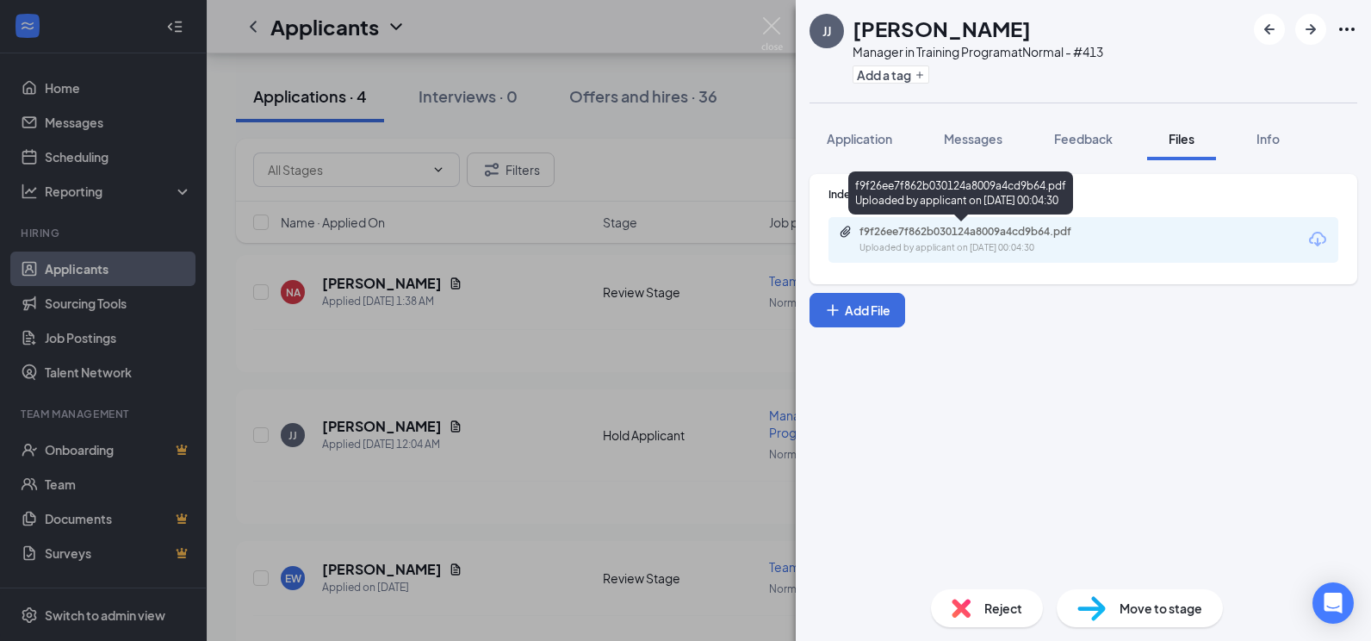
click at [926, 232] on div "f9f26ee7f862b030124a8009a4cd9b64.pdf" at bounding box center [980, 232] width 241 height 14
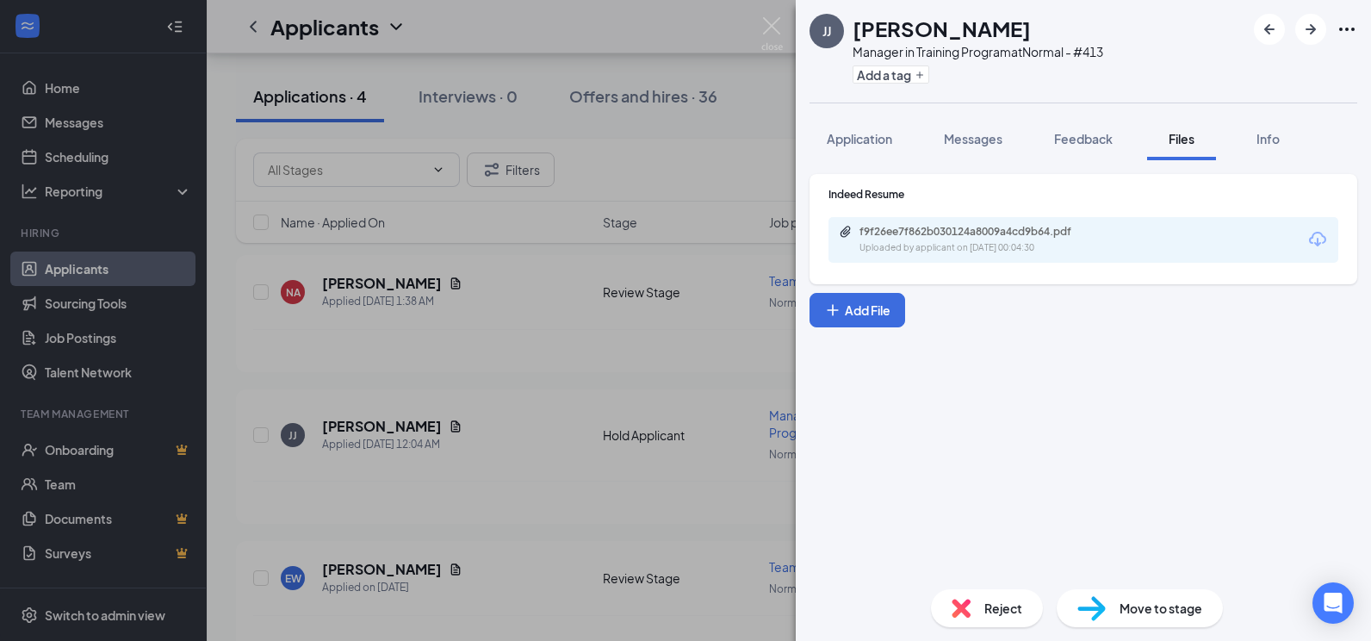
click at [790, 26] on div "JJ Janenita Janeamnuayphon Manager in Training Program at Normal - #413 Add a t…" at bounding box center [685, 320] width 1371 height 641
